Goal: Task Accomplishment & Management: Manage account settings

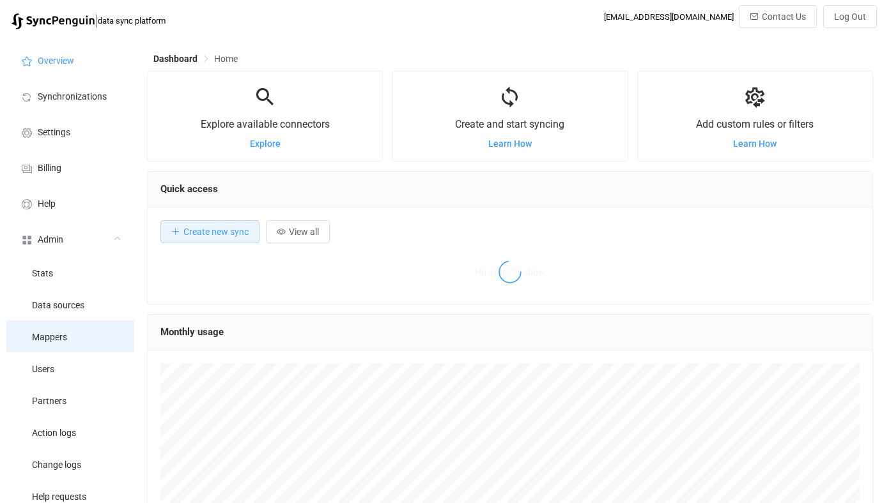
scroll to position [248, 726]
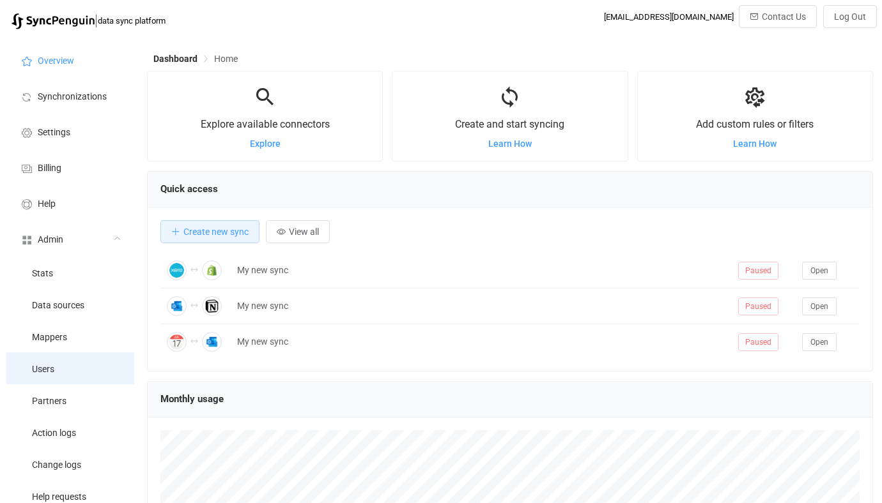
click at [80, 372] on li "Users" at bounding box center [70, 369] width 128 height 32
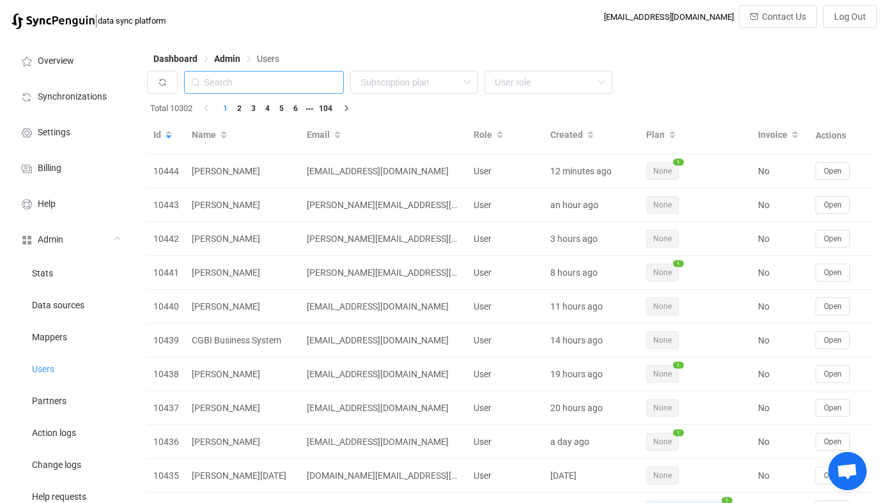
click at [282, 84] on input "text" at bounding box center [264, 82] width 160 height 23
paste input "[EMAIL_ADDRESS][DOMAIN_NAME]"
type input "[EMAIL_ADDRESS][DOMAIN_NAME]"
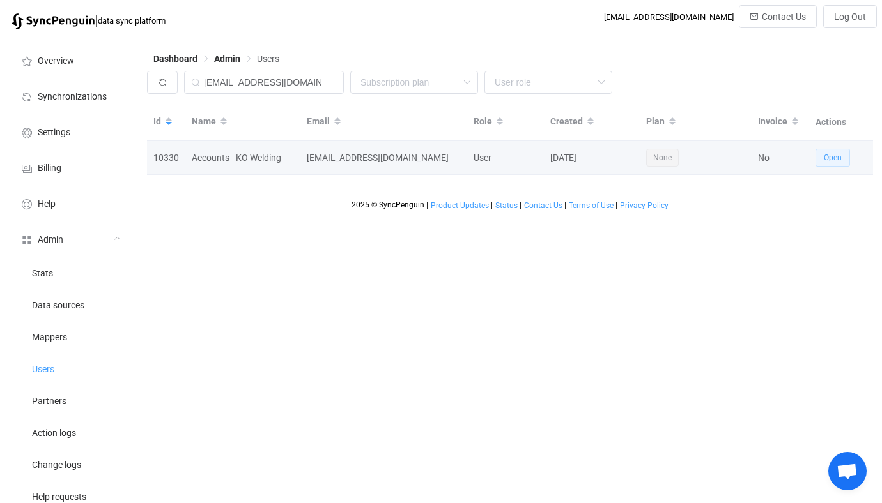
click at [820, 151] on button "Open" at bounding box center [832, 158] width 34 height 18
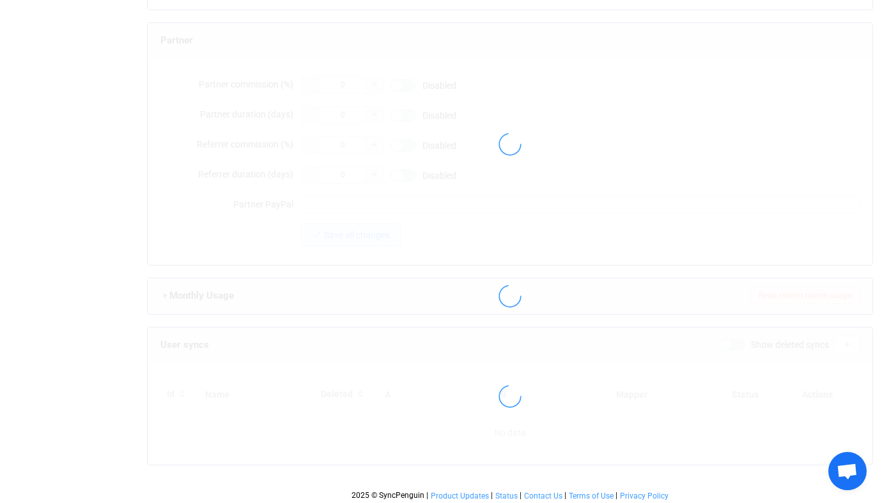
type input "[EMAIL_ADDRESS][DOMAIN_NAME]"
type input "Accounts - KO Welding"
type input "30"
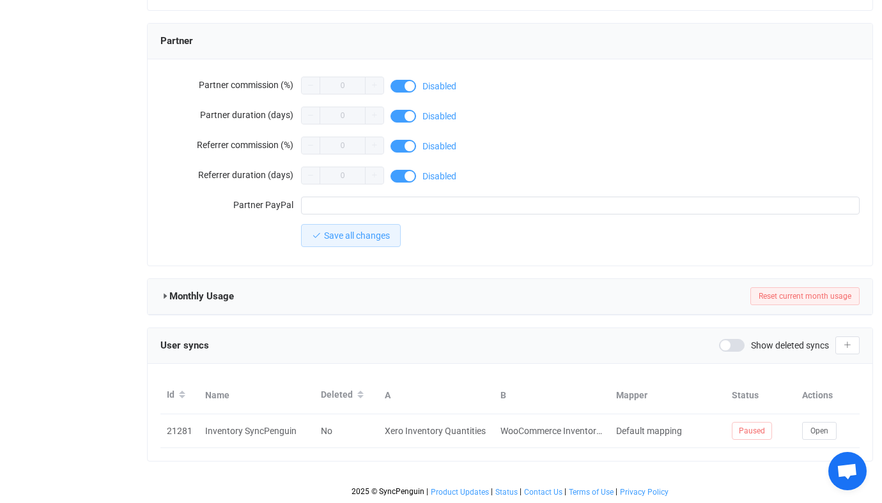
scroll to position [1113, 0]
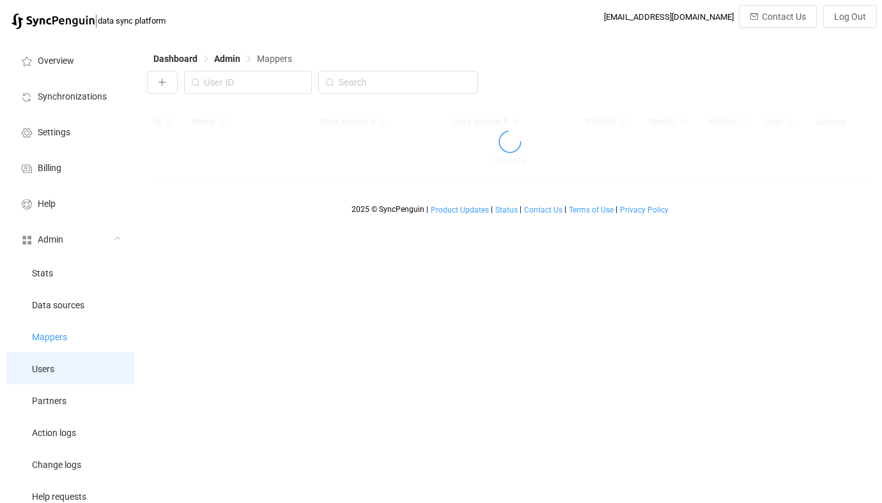
click at [79, 367] on li "Users" at bounding box center [70, 369] width 128 height 32
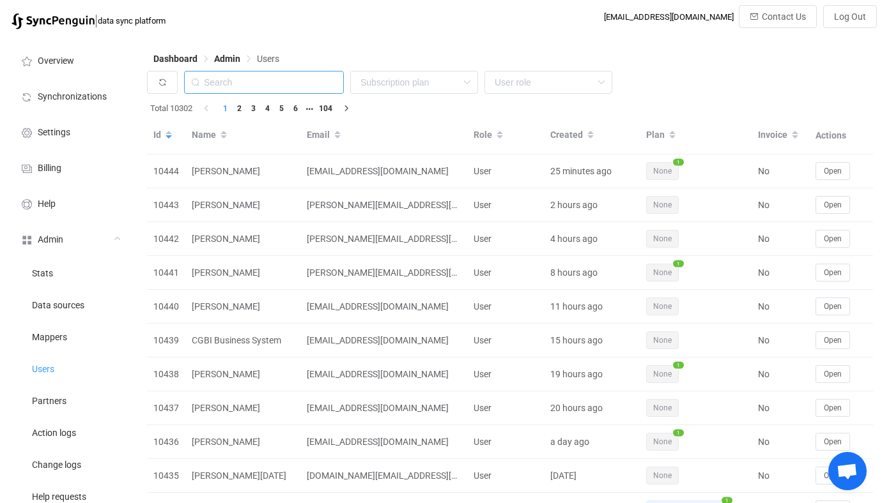
click at [286, 84] on input "text" at bounding box center [264, 82] width 160 height 23
paste input "[PERSON_NAME][EMAIL_ADDRESS][DOMAIN_NAME]"
type input "[PERSON_NAME][EMAIL_ADDRESS][DOMAIN_NAME]"
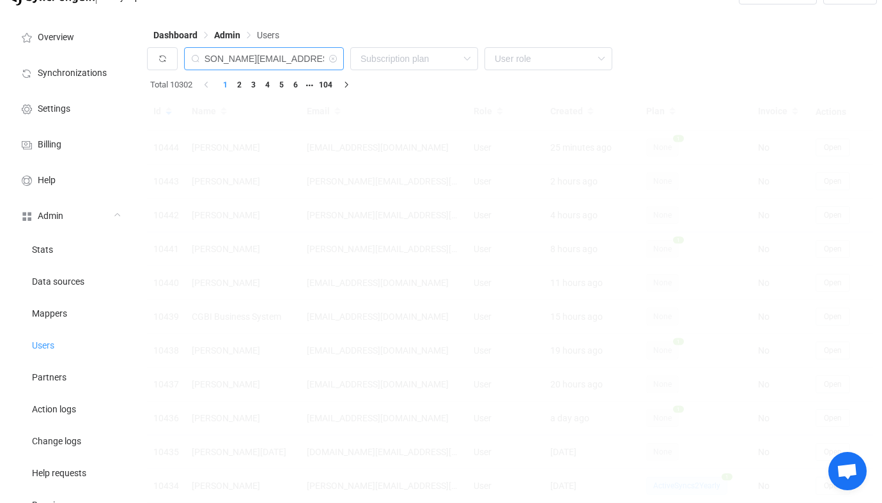
scroll to position [25, 0]
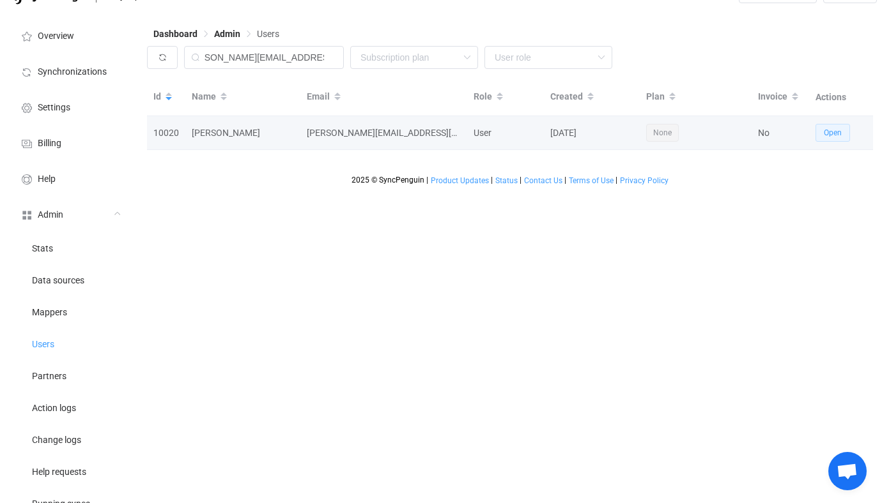
click at [827, 137] on span "Open" at bounding box center [832, 132] width 18 height 9
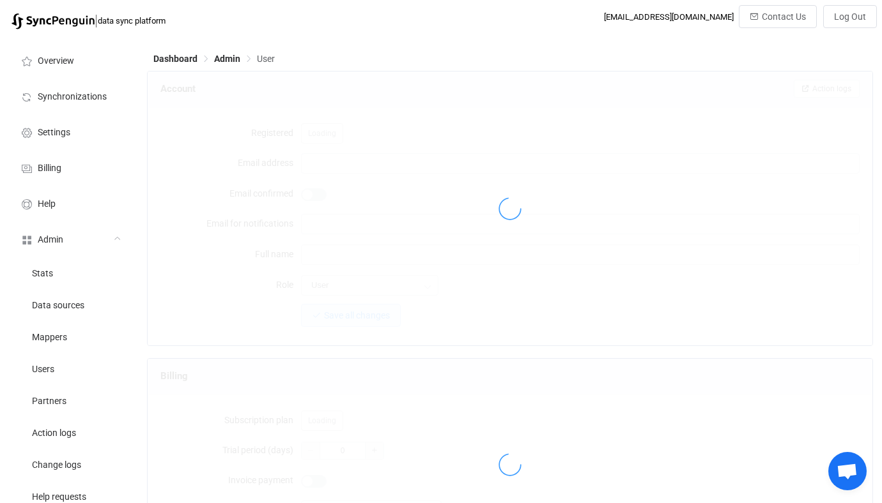
type input "[PERSON_NAME][EMAIL_ADDRESS][DOMAIN_NAME]"
type input "[PERSON_NAME]"
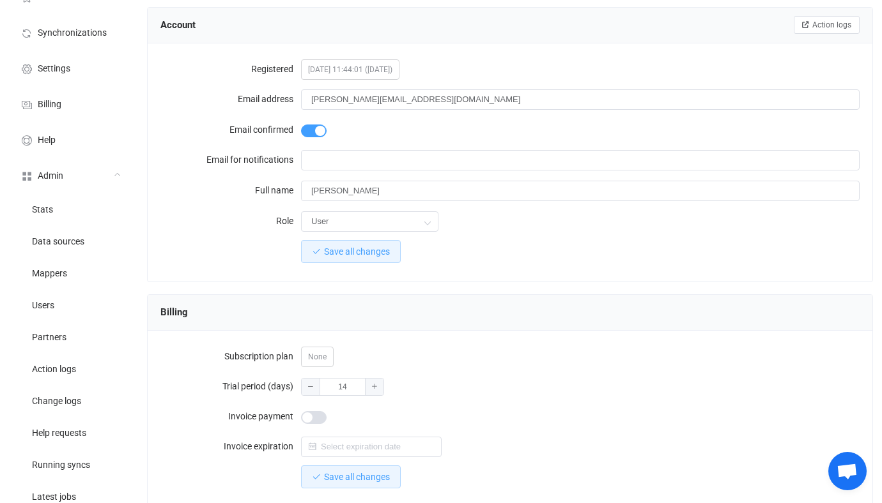
scroll to position [65, 0]
drag, startPoint x: 354, startPoint y: 380, endPoint x: 312, endPoint y: 380, distance: 42.2
click at [312, 380] on div "14" at bounding box center [342, 386] width 83 height 18
type input "80"
click at [372, 473] on span "Save all changes" at bounding box center [357, 476] width 66 height 10
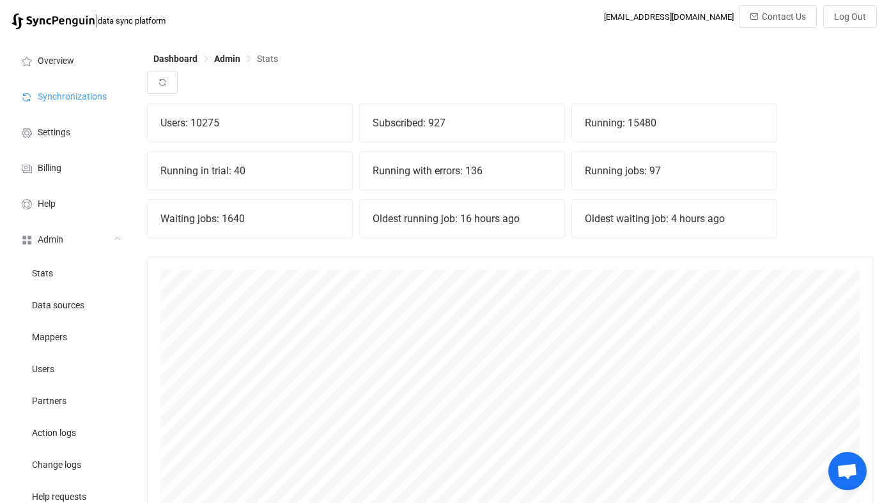
scroll to position [282, 726]
